Goal: Complete application form

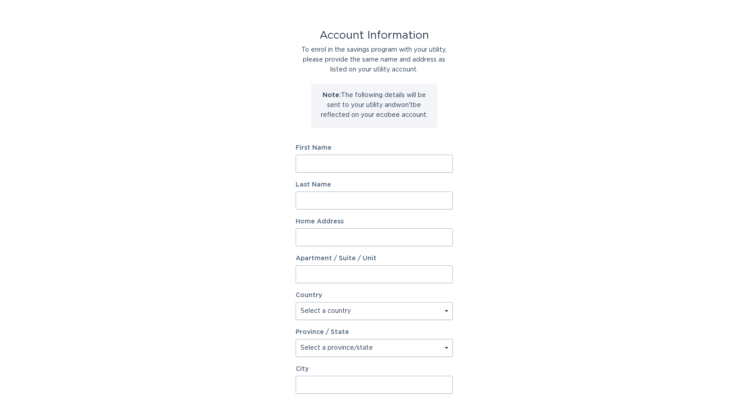
scroll to position [45, 0]
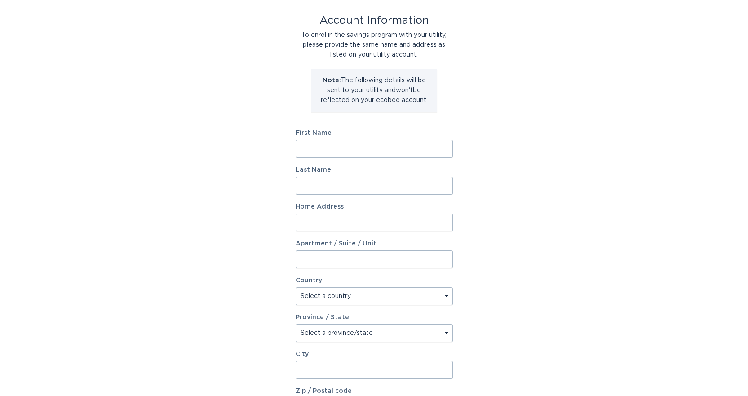
click at [344, 148] on input "First Name" at bounding box center [374, 149] width 157 height 18
type input "[PERSON_NAME]"
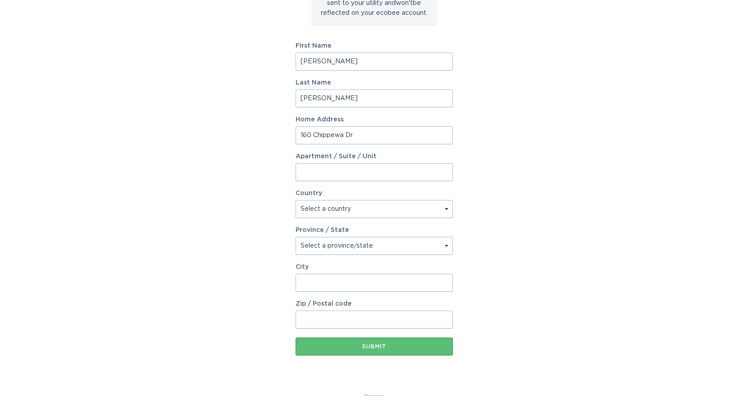
scroll to position [135, 0]
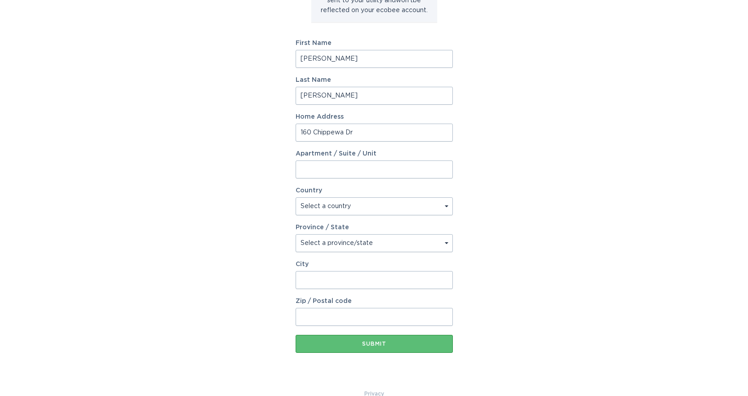
type input "160 Chippewa Dr"
click at [367, 209] on select "Select a country [GEOGRAPHIC_DATA] [GEOGRAPHIC_DATA]" at bounding box center [374, 206] width 157 height 18
select select "CA"
click at [296, 197] on select "Select a country [GEOGRAPHIC_DATA] [GEOGRAPHIC_DATA]" at bounding box center [374, 206] width 157 height 18
click at [334, 239] on select "Select a province/state [GEOGRAPHIC_DATA] [GEOGRAPHIC_DATA] [GEOGRAPHIC_DATA] […" at bounding box center [374, 243] width 157 height 18
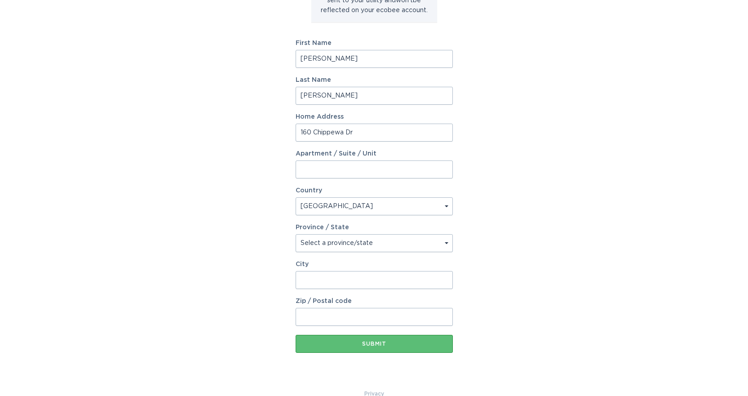
select select "ON"
click at [296, 234] on select "Select a province/state [GEOGRAPHIC_DATA] [GEOGRAPHIC_DATA] [GEOGRAPHIC_DATA] […" at bounding box center [374, 243] width 157 height 18
click at [347, 279] on input "City" at bounding box center [374, 280] width 157 height 18
type input "[GEOGRAPHIC_DATA]"
click at [325, 319] on input "Zip / Postal code" at bounding box center [374, 317] width 157 height 18
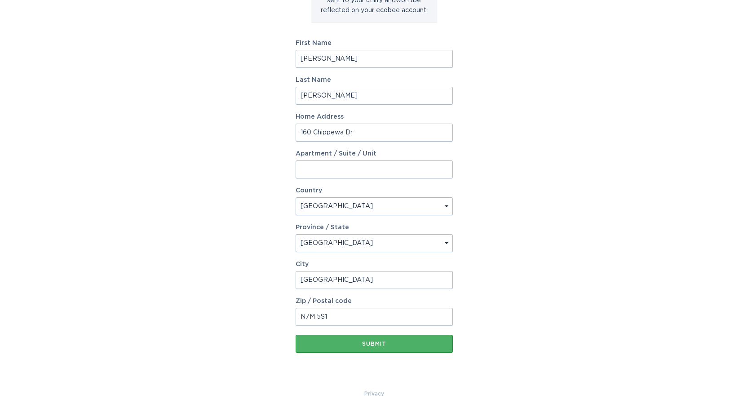
type input "N7M 5S1"
drag, startPoint x: 354, startPoint y: 347, endPoint x: 412, endPoint y: 346, distance: 58.0
click at [355, 347] on button "Submit" at bounding box center [374, 344] width 157 height 18
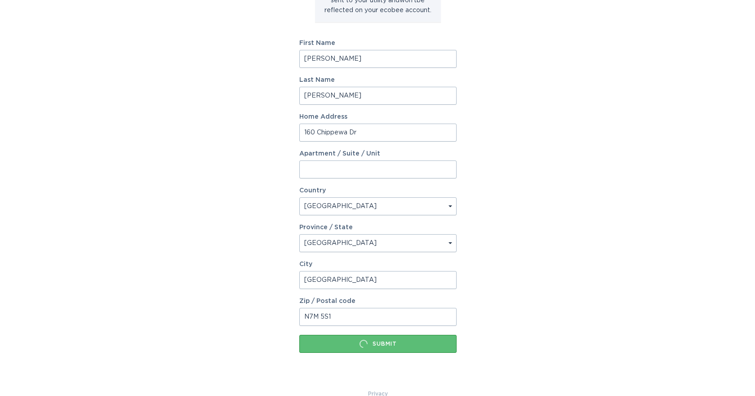
scroll to position [0, 0]
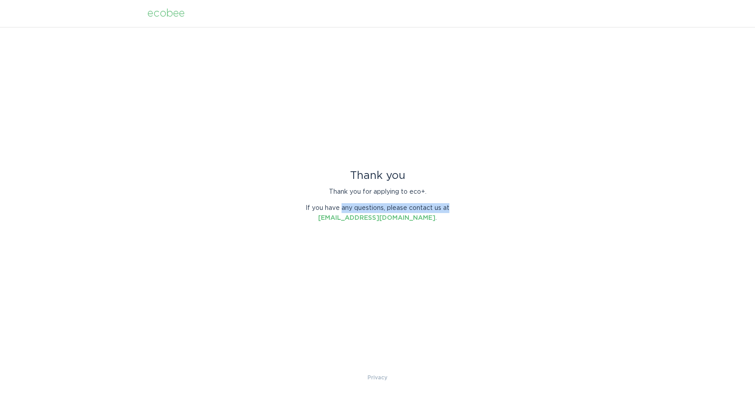
drag, startPoint x: 377, startPoint y: 209, endPoint x: 476, endPoint y: 211, distance: 99.4
click at [476, 211] on div "Thank you Thank you for applying to eco+. If you have any questions, please con…" at bounding box center [377, 200] width 755 height 346
